Goal: Task Accomplishment & Management: Manage account settings

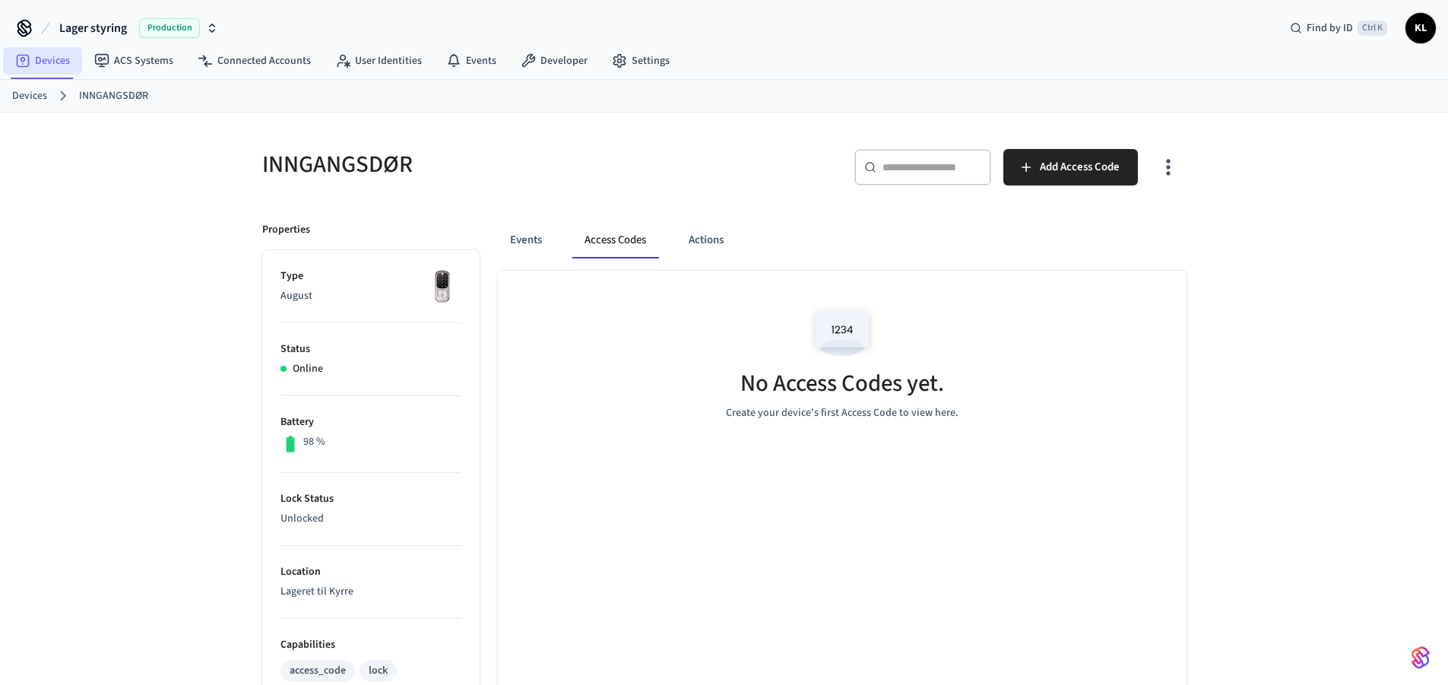
click at [59, 62] on link "Devices" at bounding box center [42, 60] width 79 height 27
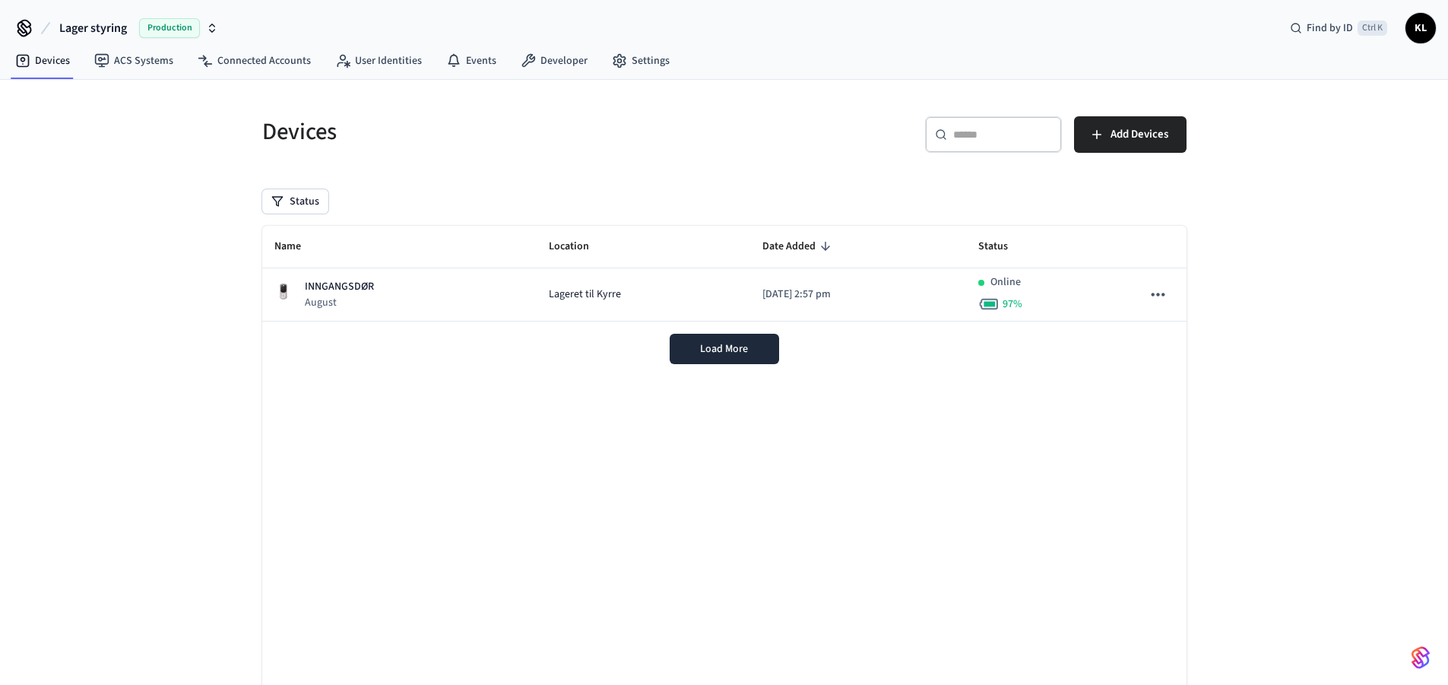
click at [565, 336] on div "Load More" at bounding box center [724, 348] width 924 height 55
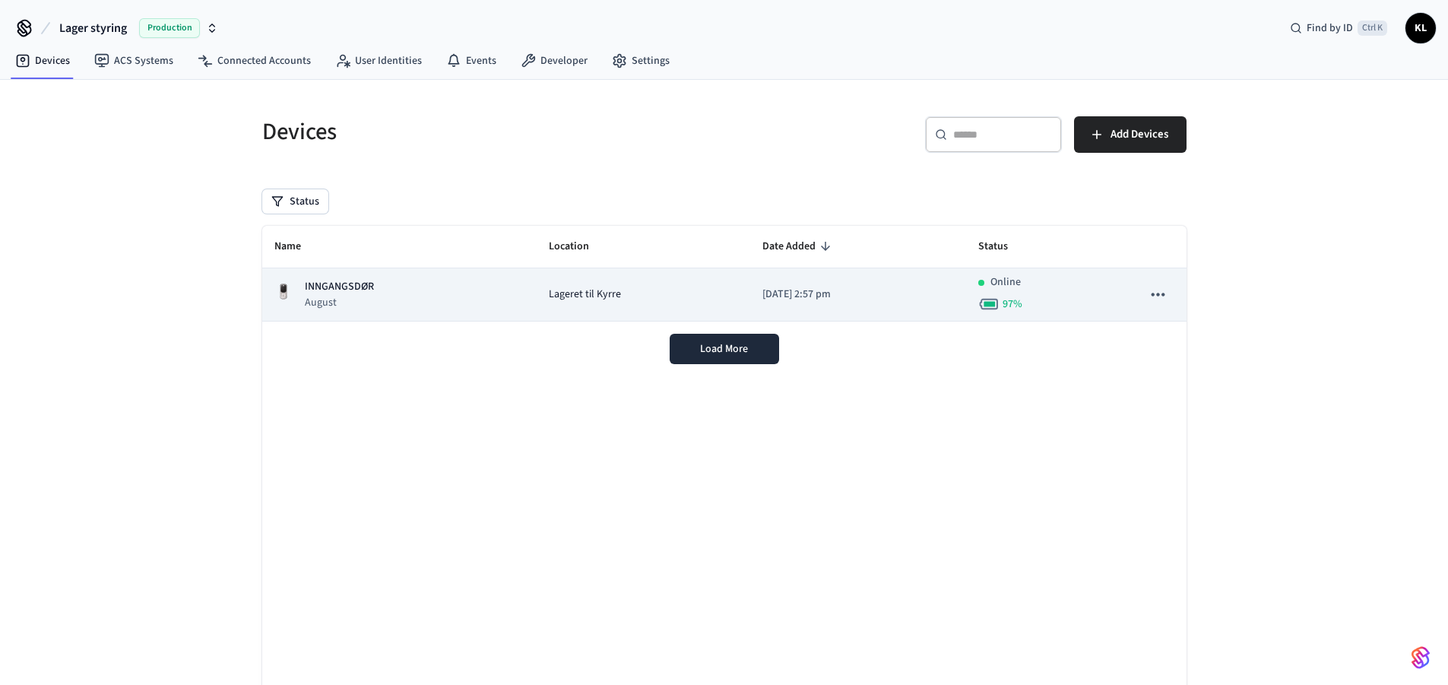
click at [565, 303] on td "Lageret til Kyrre" at bounding box center [643, 294] width 214 height 53
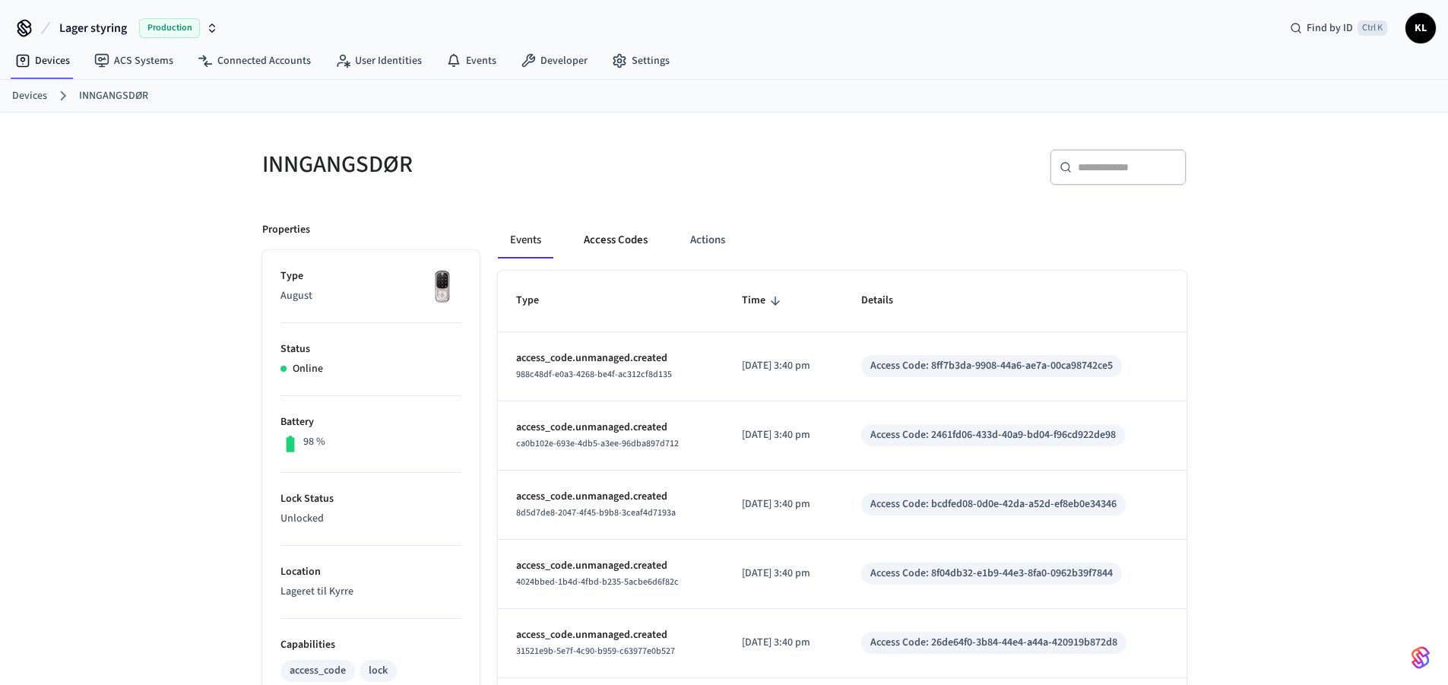
click at [618, 242] on button "Access Codes" at bounding box center [615, 240] width 88 height 36
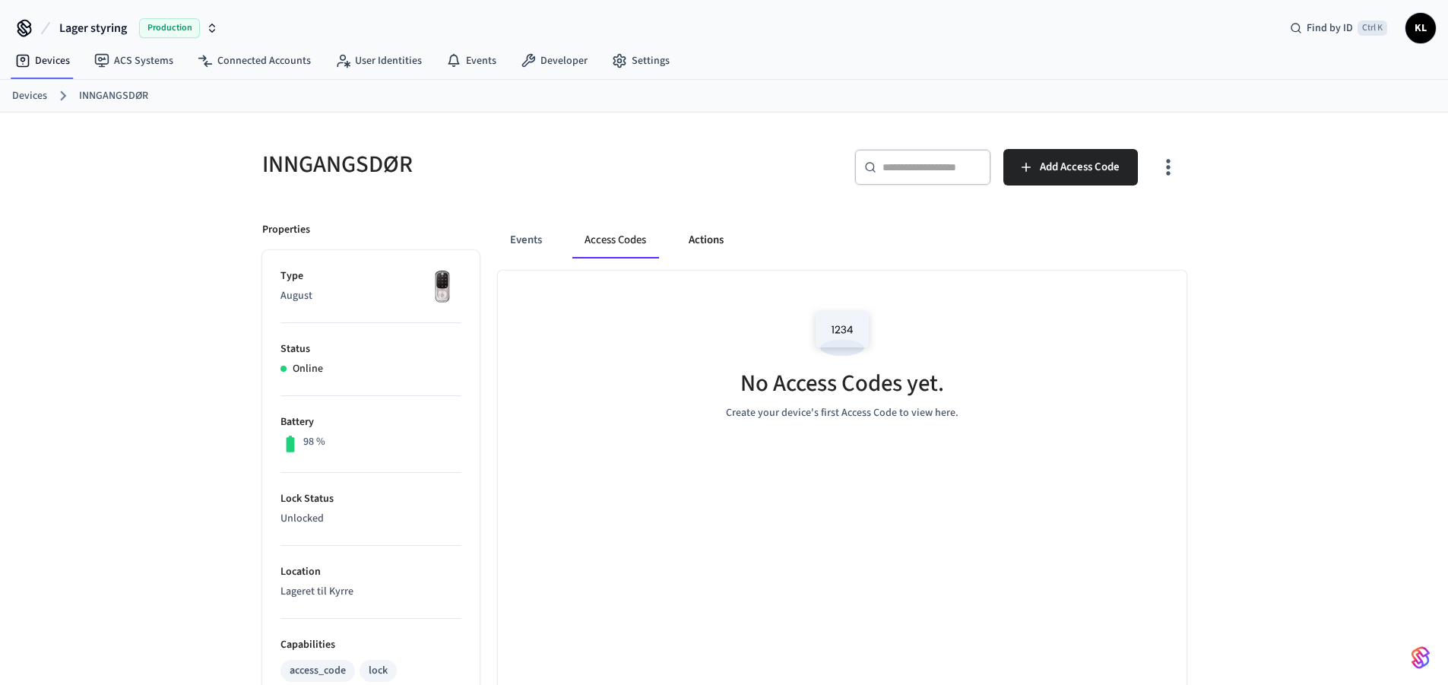
drag, startPoint x: 707, startPoint y: 238, endPoint x: 701, endPoint y: 258, distance: 21.4
click at [707, 237] on button "Actions" at bounding box center [705, 240] width 59 height 36
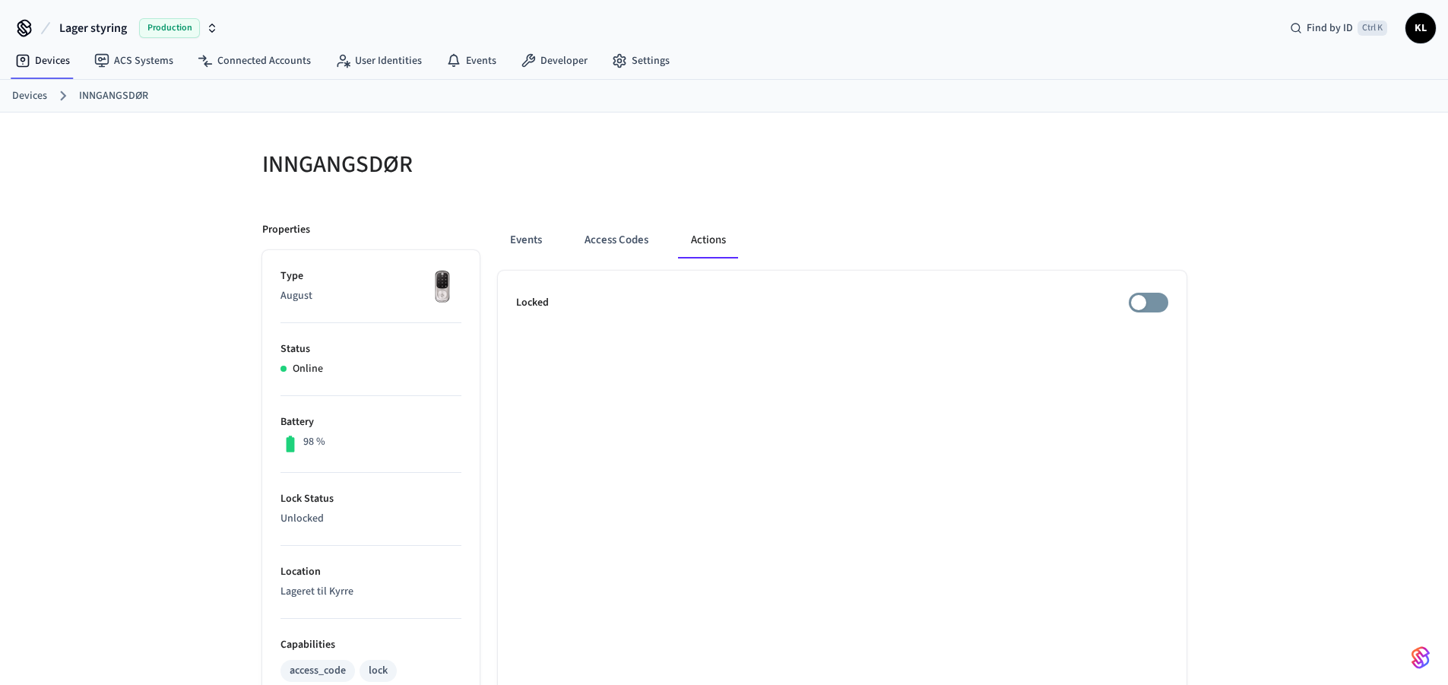
click at [293, 362] on div "Online" at bounding box center [370, 369] width 181 height 16
click at [515, 236] on button "Events" at bounding box center [526, 240] width 56 height 36
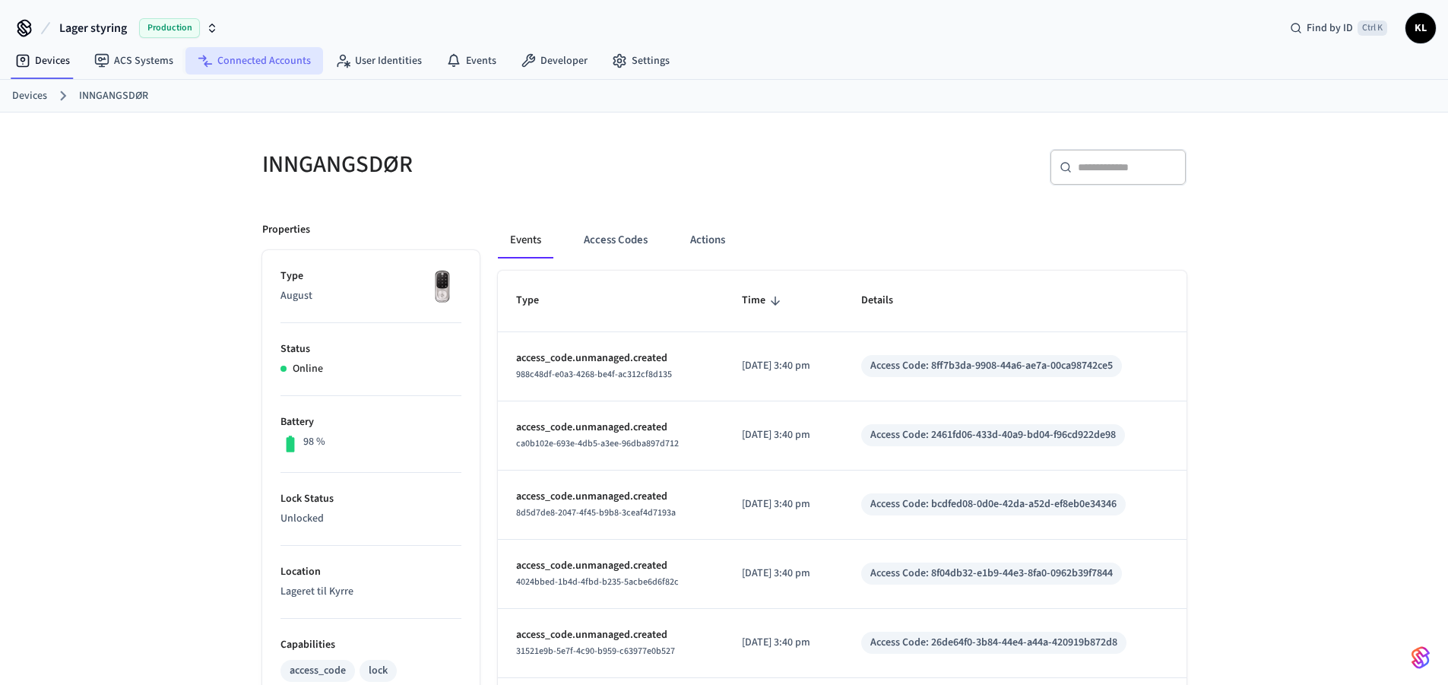
click at [282, 55] on link "Connected Accounts" at bounding box center [254, 60] width 138 height 27
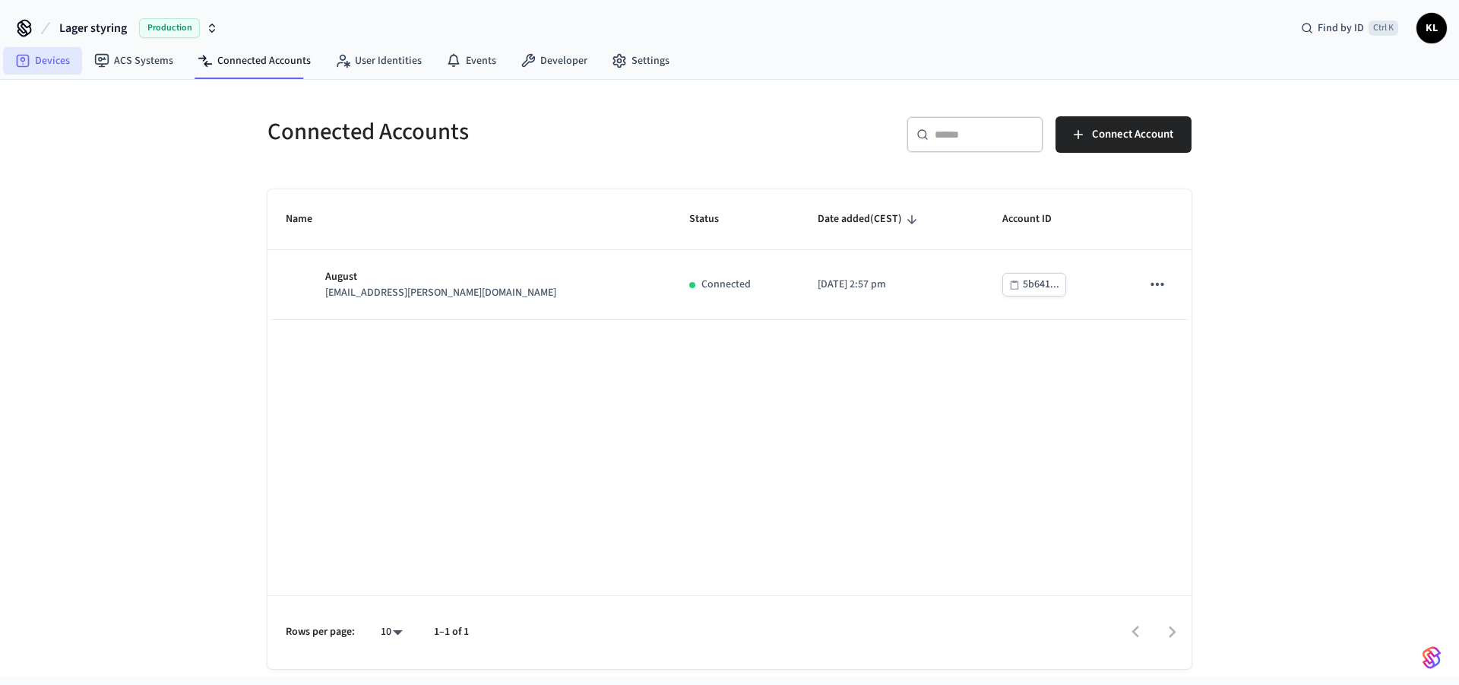
click at [26, 59] on icon at bounding box center [22, 60] width 15 height 15
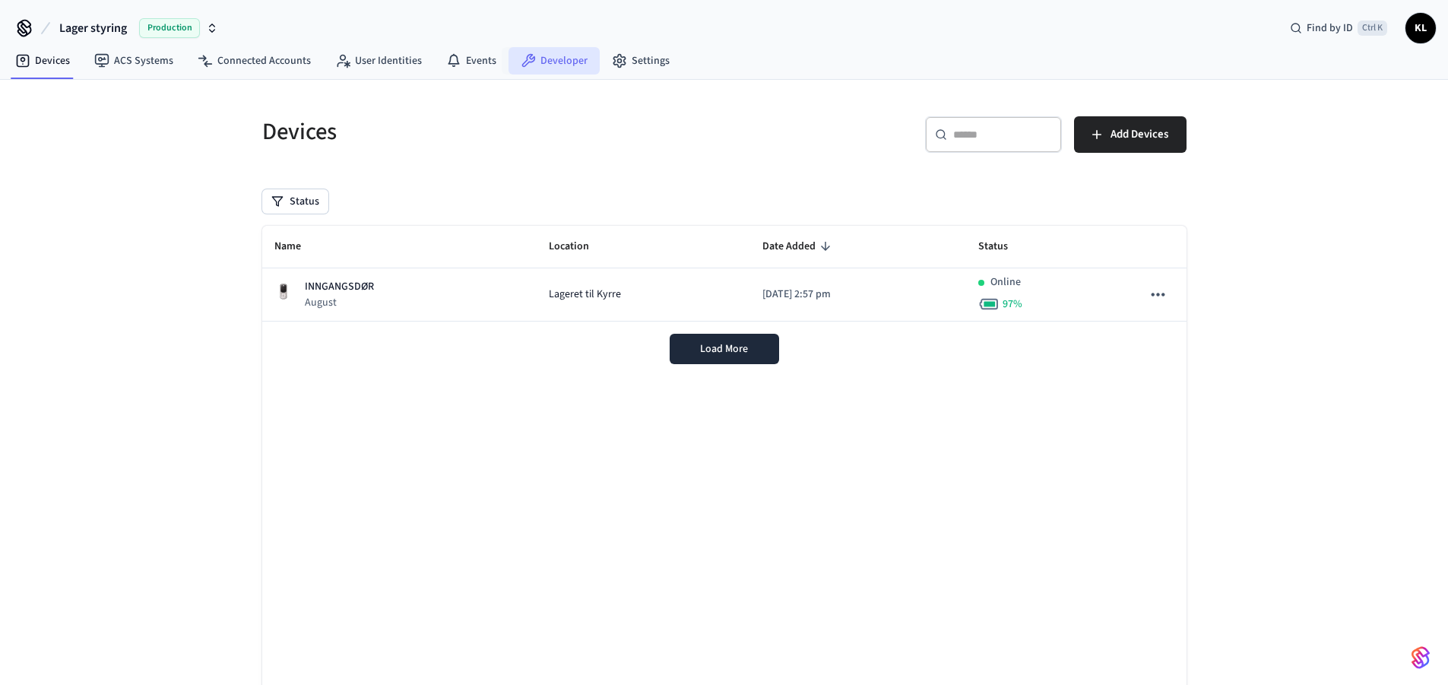
click at [545, 54] on link "Developer" at bounding box center [553, 60] width 91 height 27
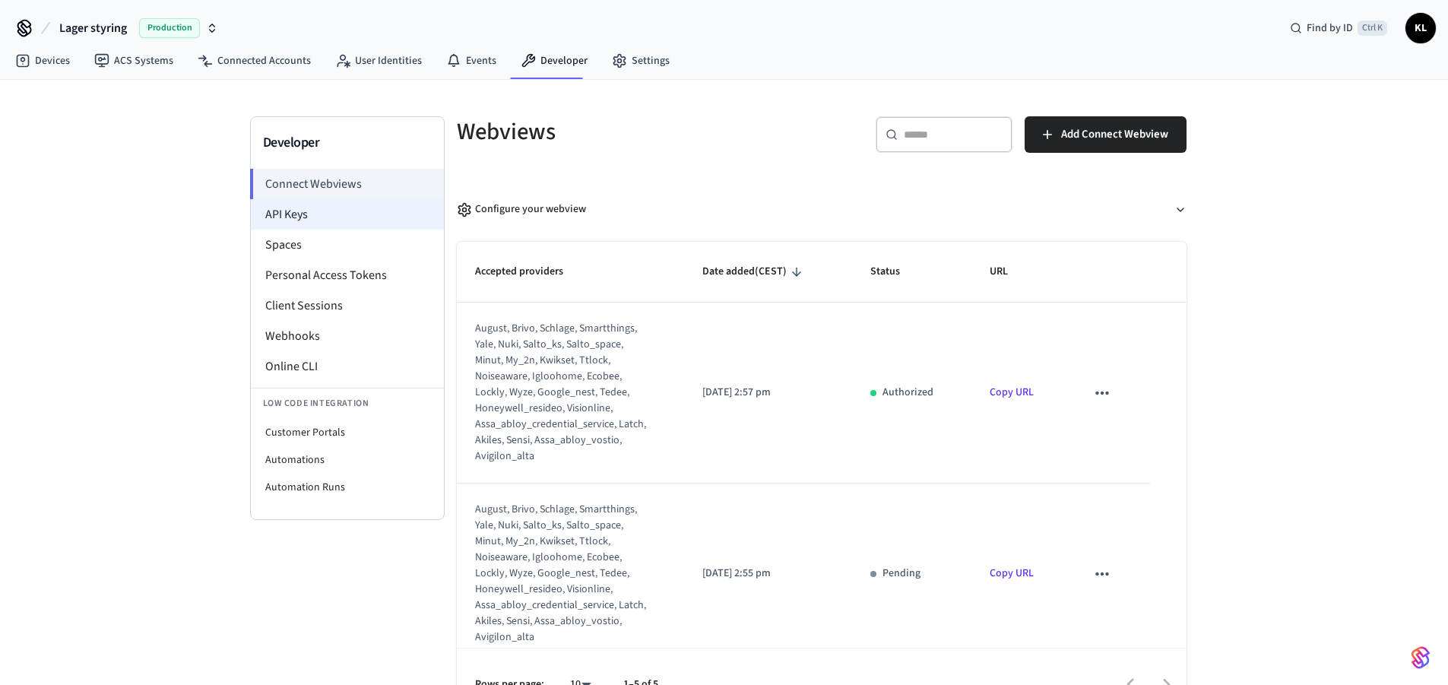
click at [280, 218] on li "API Keys" at bounding box center [347, 214] width 193 height 30
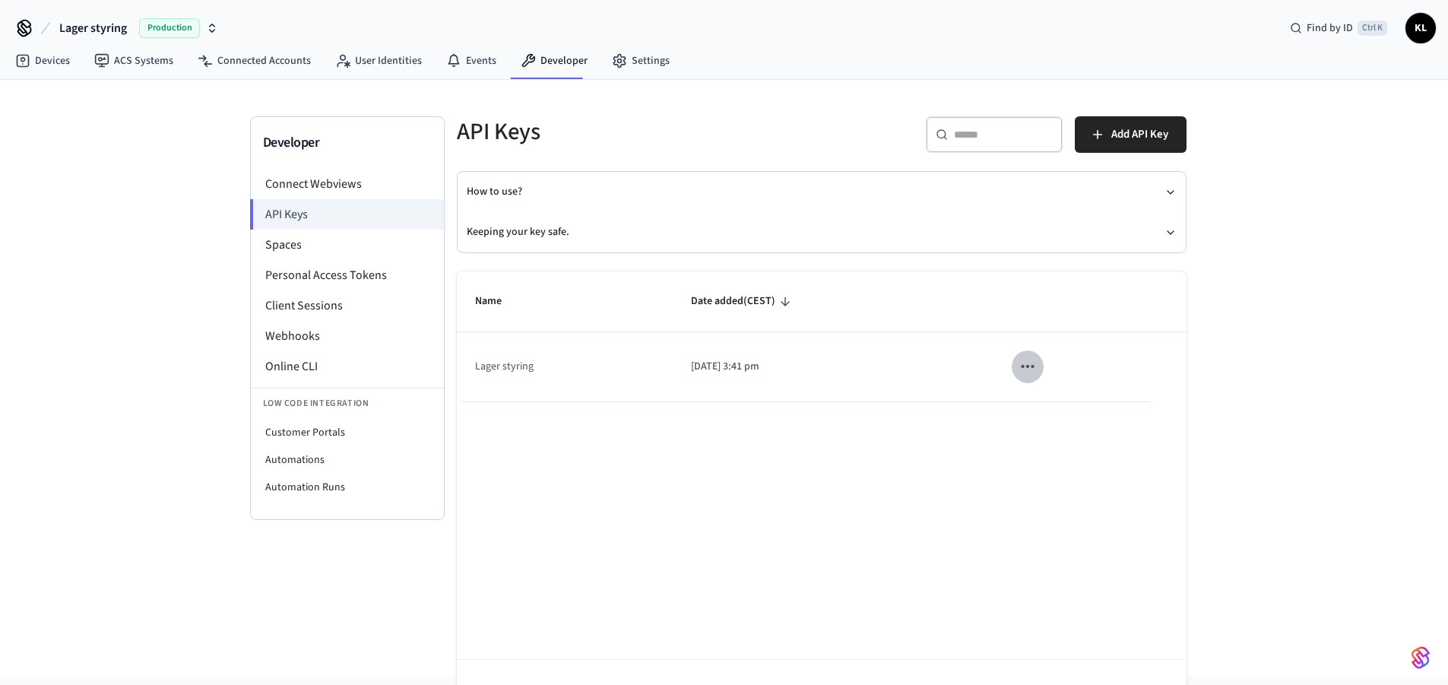
click at [1035, 368] on icon "sticky table" at bounding box center [1027, 366] width 20 height 20
click at [49, 59] on div at bounding box center [729, 342] width 1459 height 685
click at [52, 53] on link "Devices" at bounding box center [42, 60] width 79 height 27
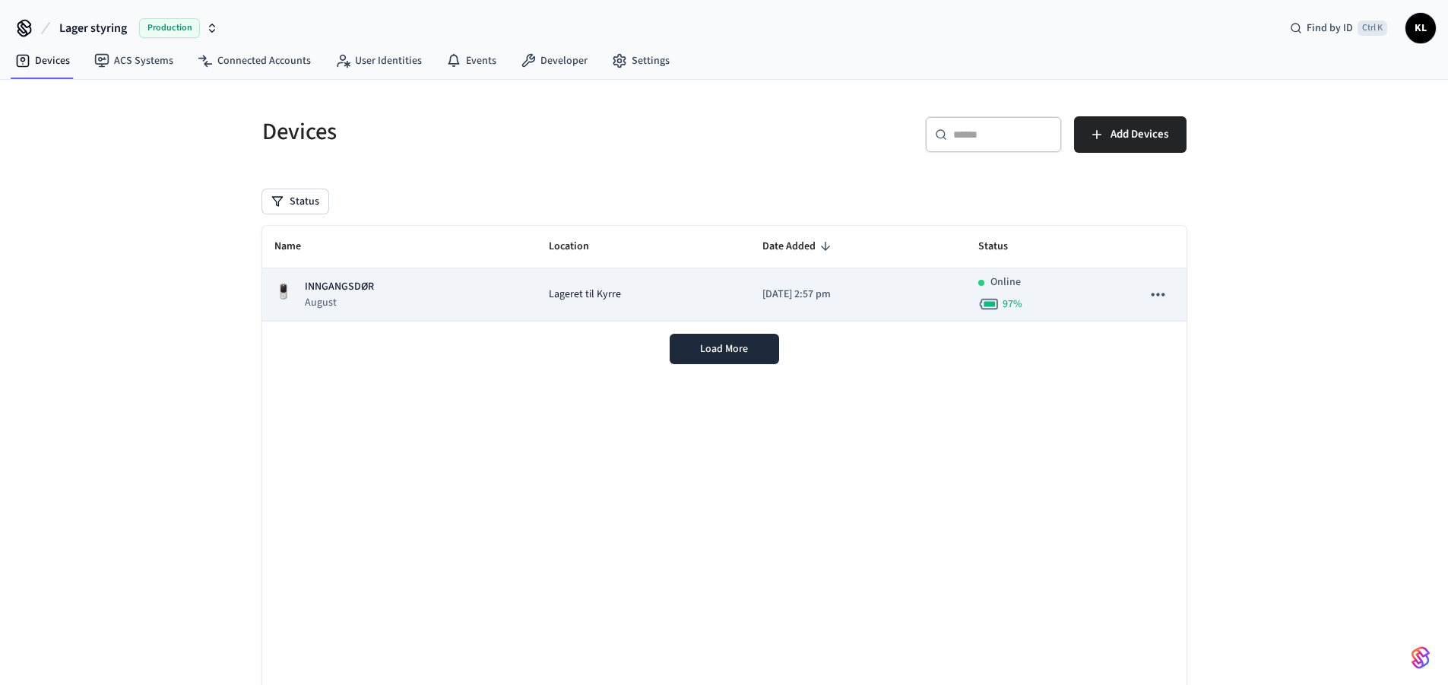
click at [443, 303] on div "INNGANGSDØR August" at bounding box center [399, 294] width 250 height 31
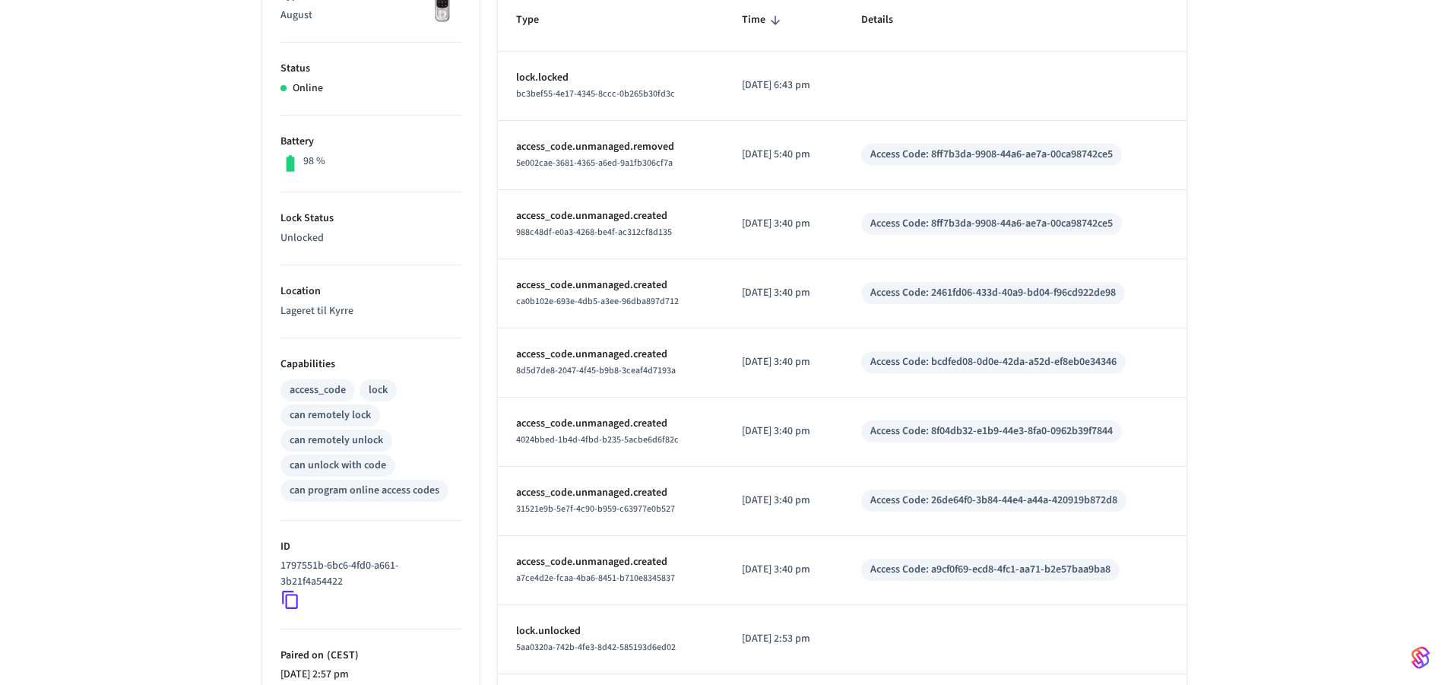
scroll to position [304, 0]
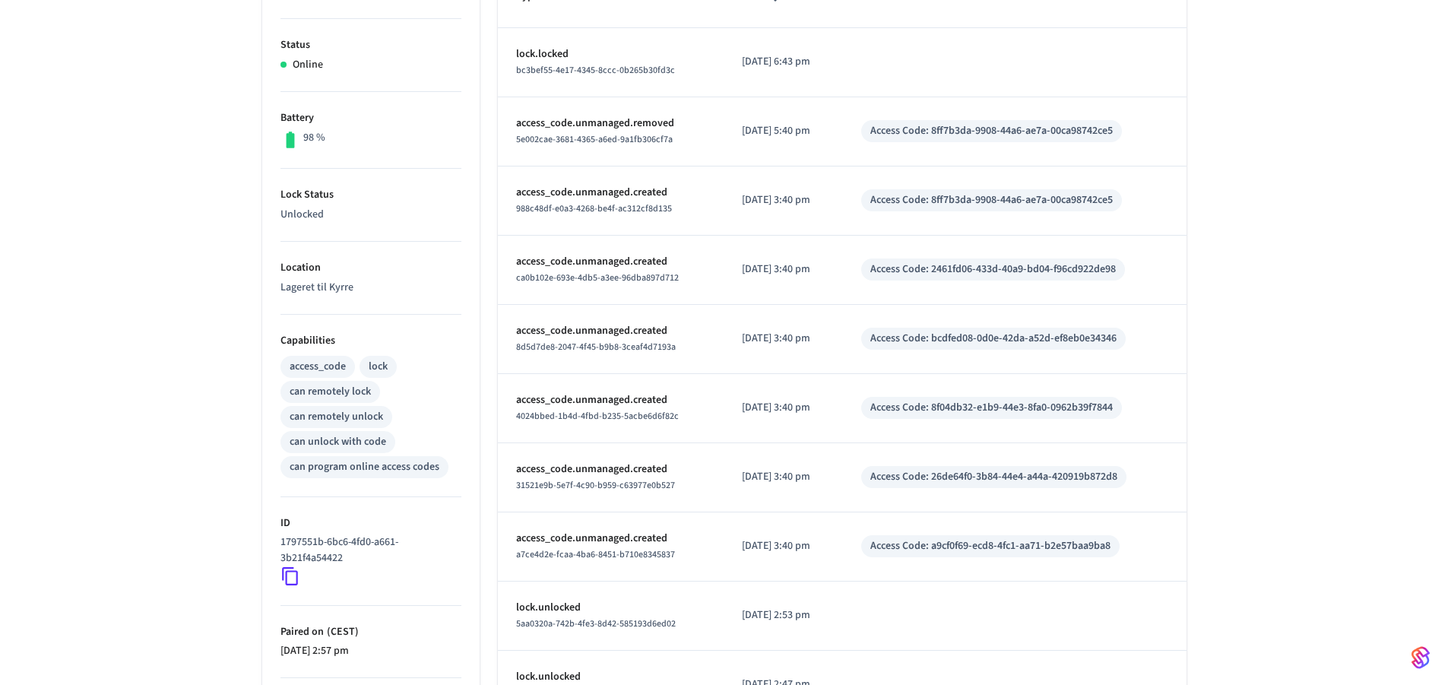
click at [286, 581] on icon at bounding box center [290, 577] width 16 height 18
click at [294, 574] on icon at bounding box center [290, 576] width 20 height 20
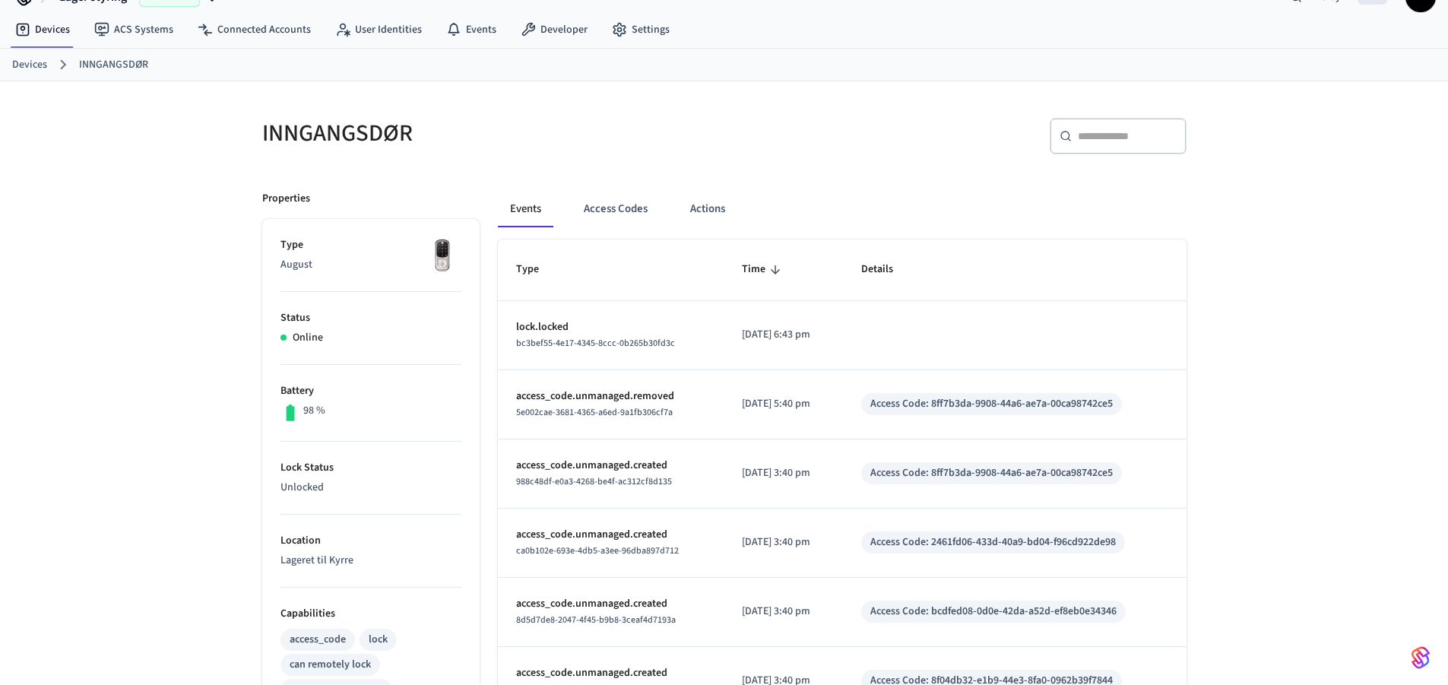
scroll to position [0, 0]
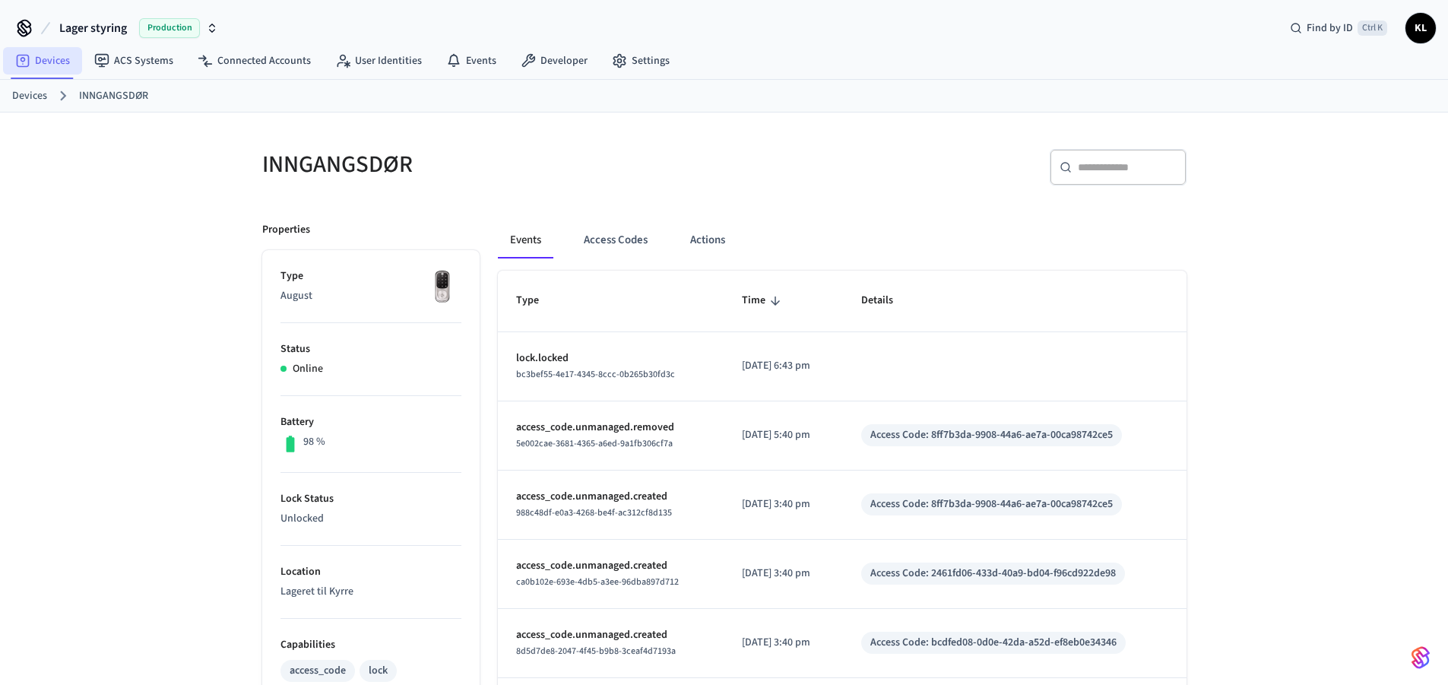
click at [51, 56] on link "Devices" at bounding box center [42, 60] width 79 height 27
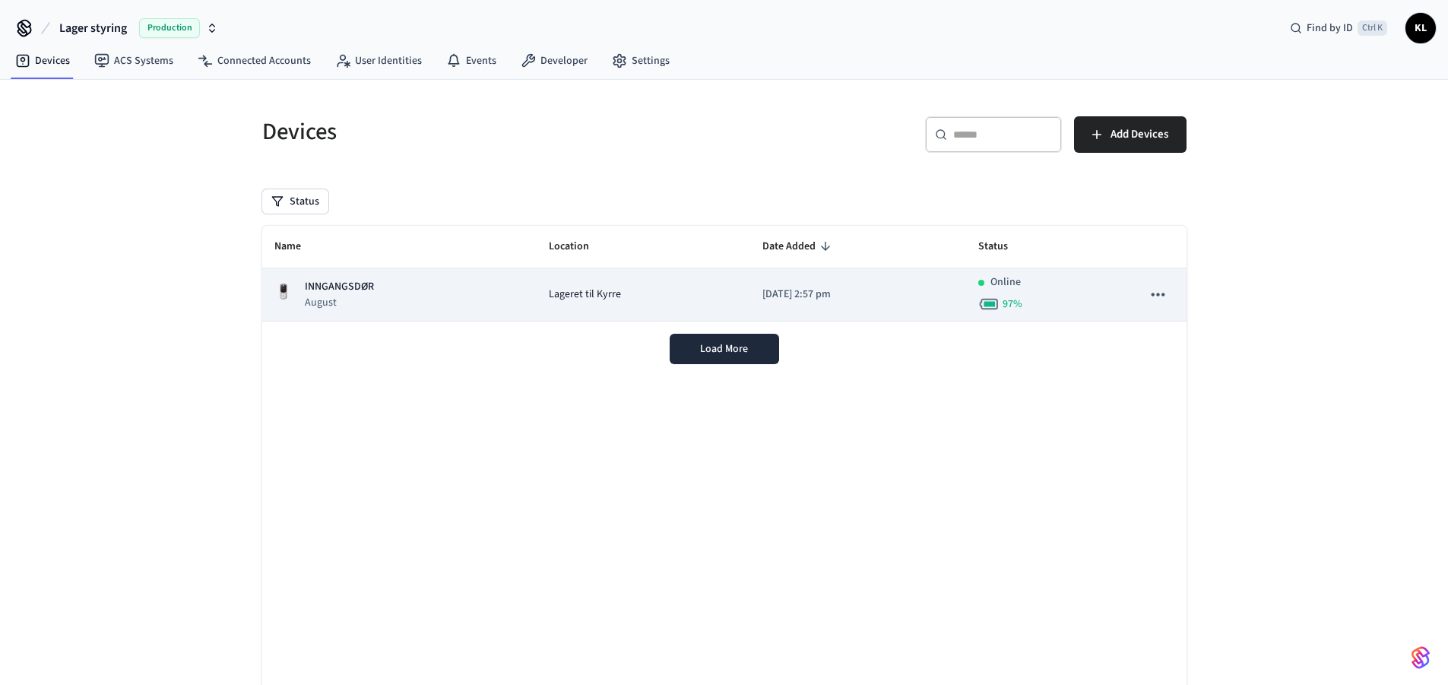
click at [344, 305] on p "August" at bounding box center [339, 302] width 69 height 15
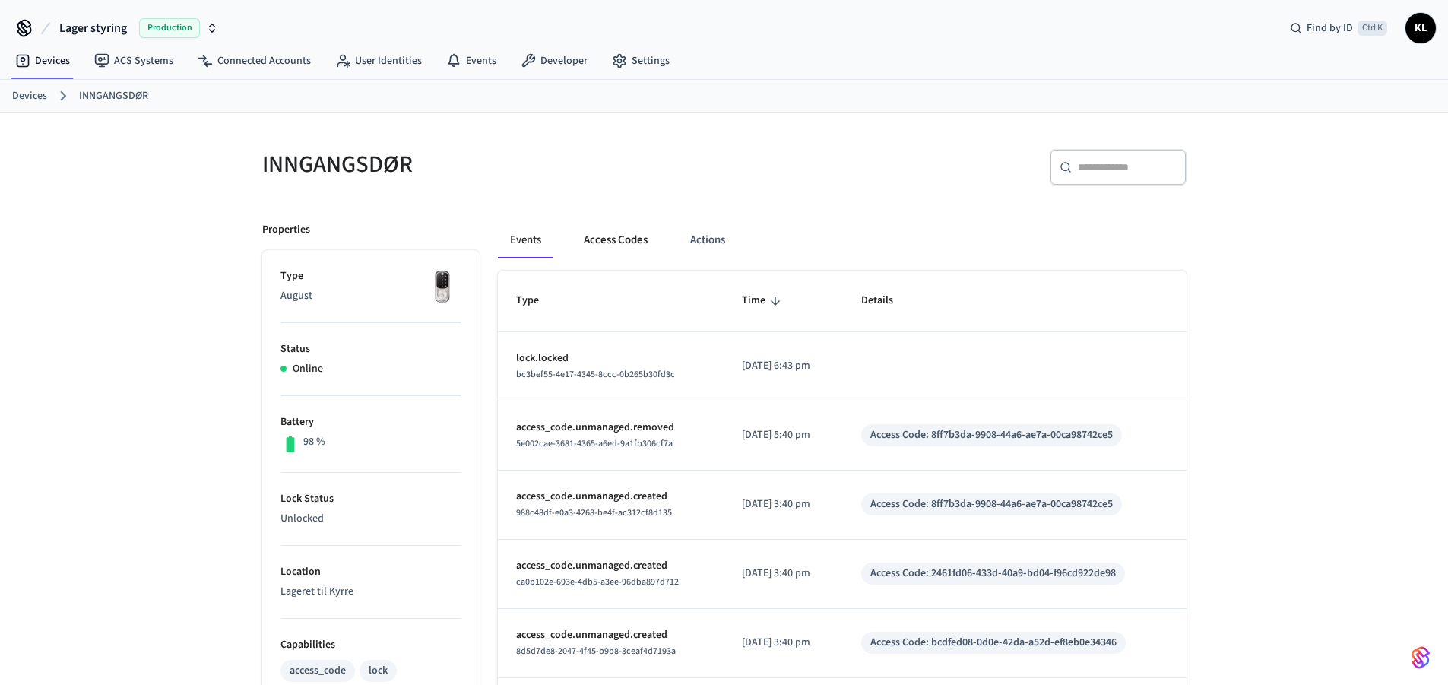
click at [637, 236] on button "Access Codes" at bounding box center [615, 240] width 88 height 36
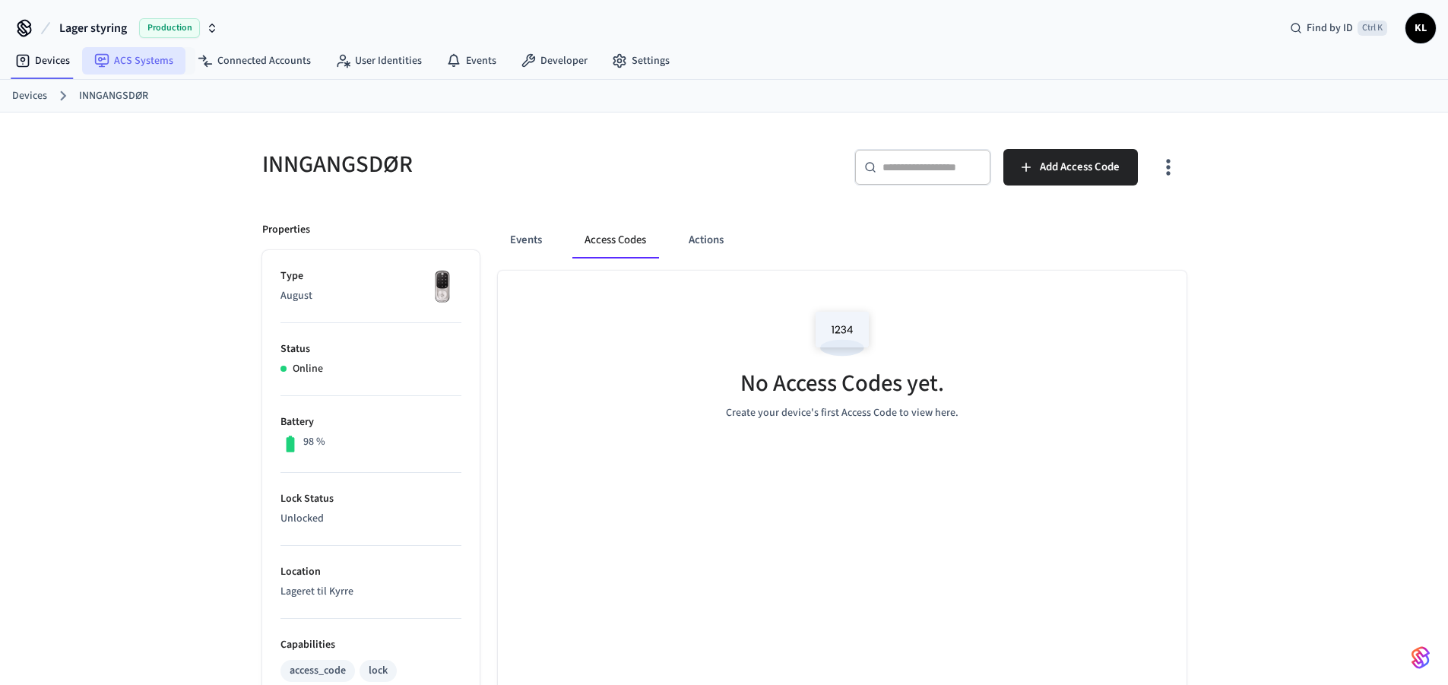
click at [138, 62] on link "ACS Systems" at bounding box center [133, 60] width 103 height 27
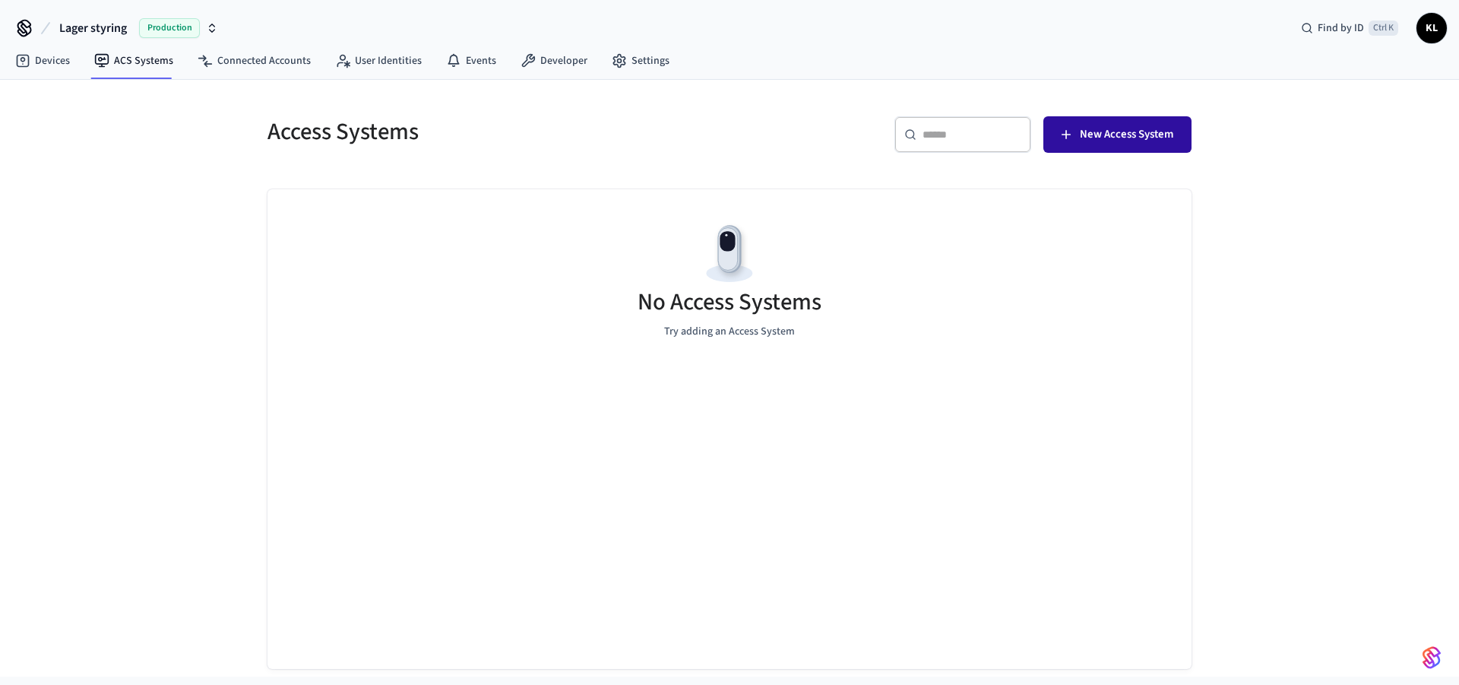
click at [1108, 140] on span "New Access System" at bounding box center [1126, 135] width 93 height 20
click at [47, 59] on link "Devices" at bounding box center [42, 60] width 79 height 27
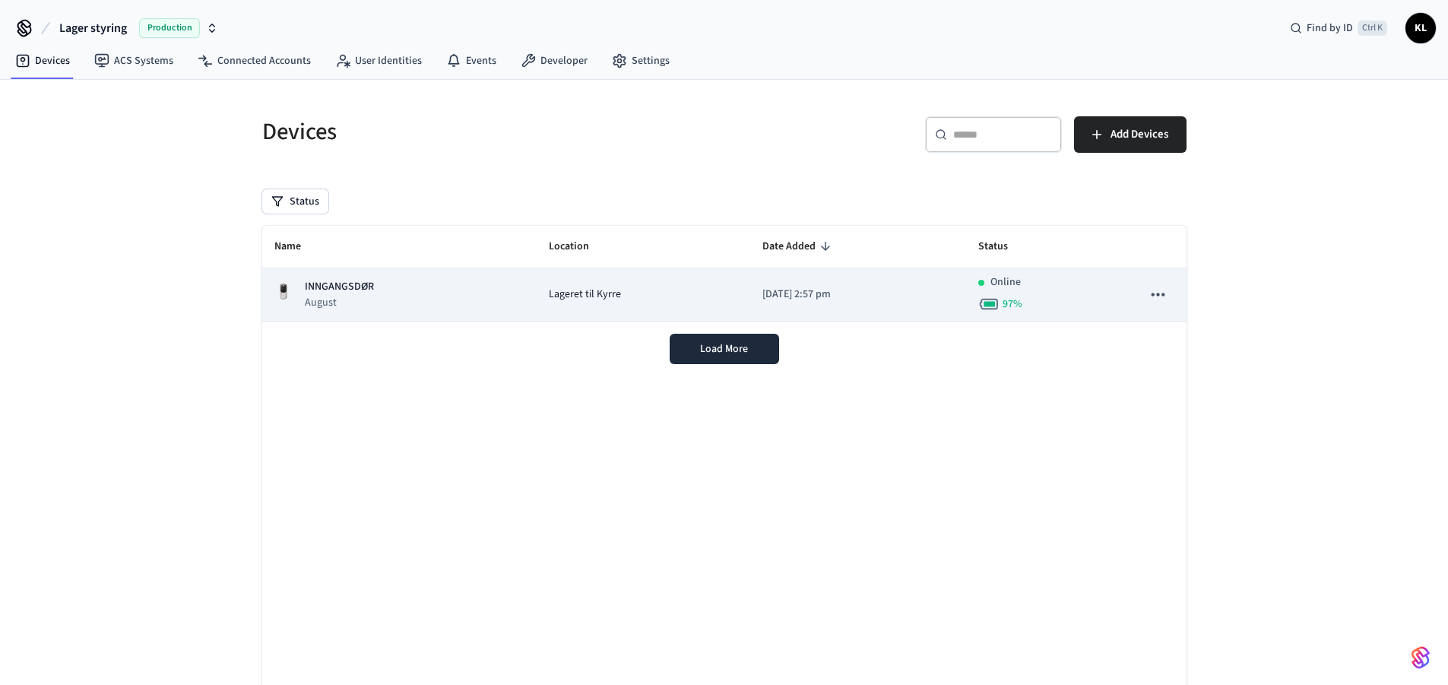
click at [595, 287] on span "Lageret til Kyrre" at bounding box center [585, 294] width 72 height 16
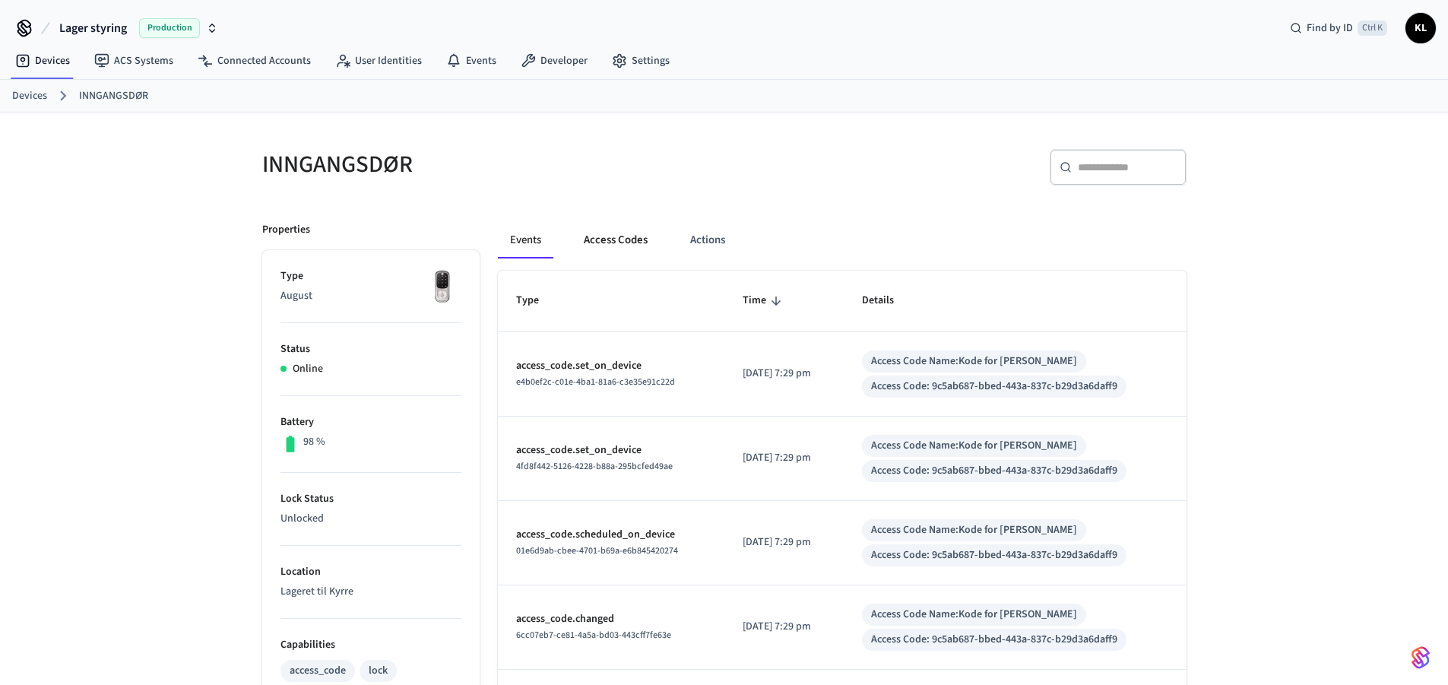
click at [622, 242] on button "Access Codes" at bounding box center [615, 240] width 88 height 36
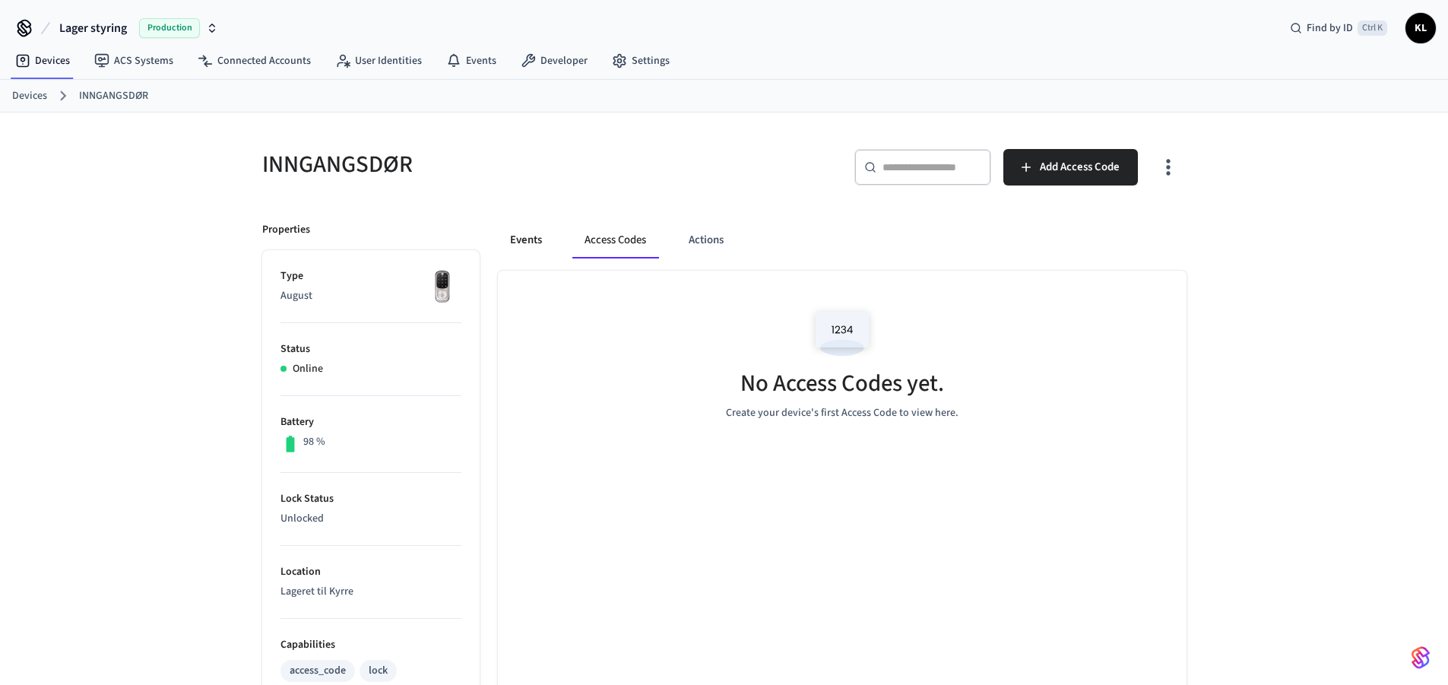
click at [527, 241] on button "Events" at bounding box center [526, 240] width 56 height 36
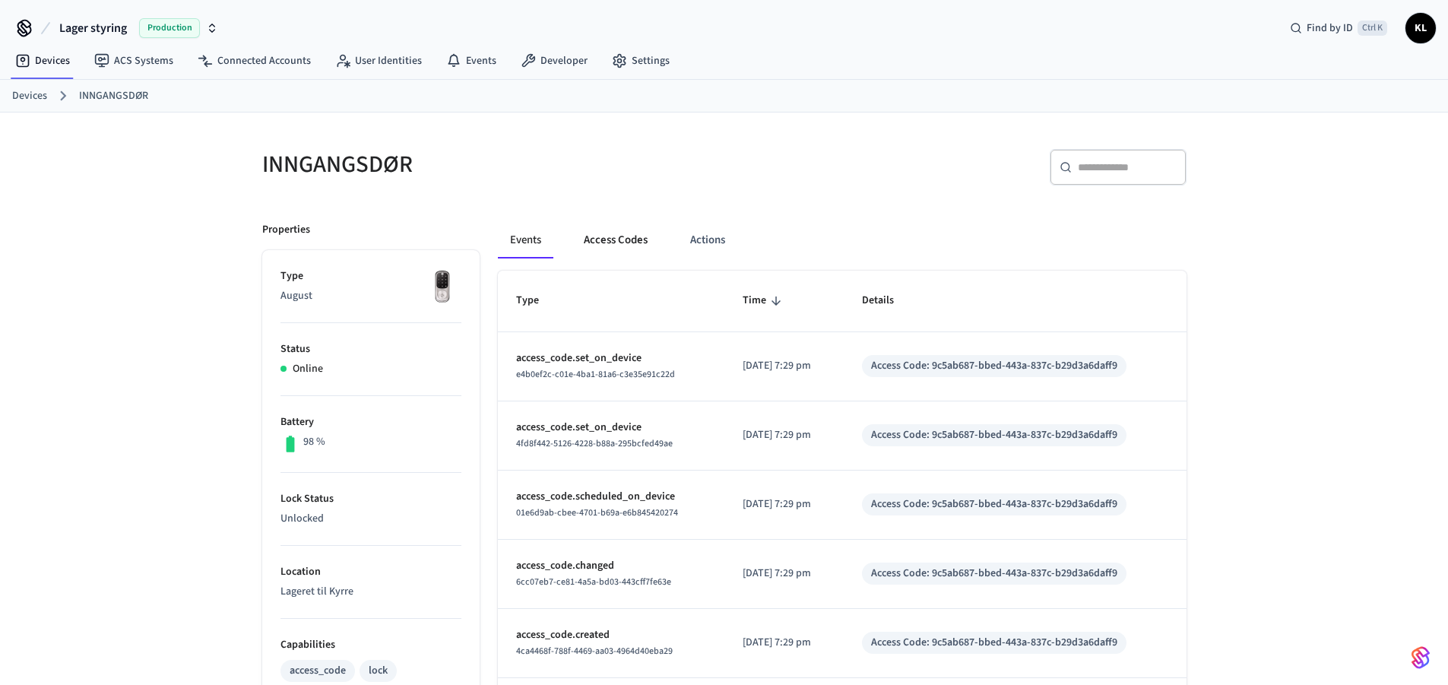
click at [615, 242] on button "Access Codes" at bounding box center [615, 240] width 88 height 36
